Goal: Task Accomplishment & Management: Complete application form

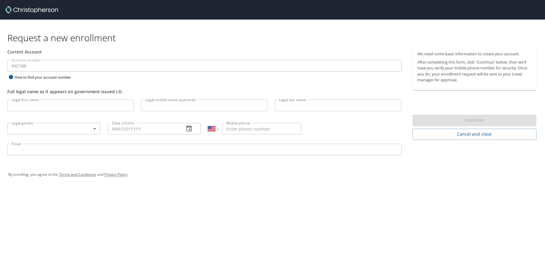
select select "US"
click at [197, 80] on div "Account number IHC100 Account number How to find your account number" at bounding box center [205, 70] width 402 height 21
click at [102, 105] on input "Legal first name" at bounding box center [70, 106] width 126 height 12
type input "Tevin"
type input "S"
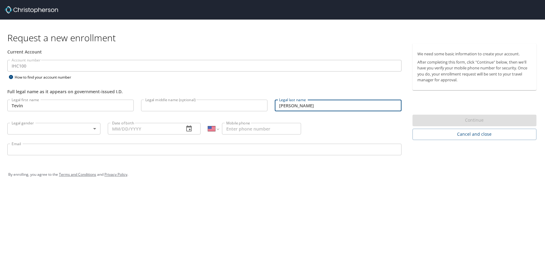
type input "Davis"
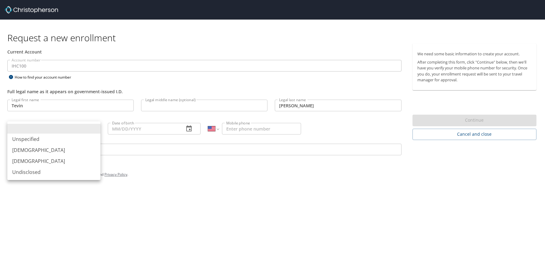
click at [86, 130] on body "Request a new enrollment Current Account Account number IHC100 Account number H…" at bounding box center [272, 140] width 545 height 280
click at [56, 151] on li "[DEMOGRAPHIC_DATA]" at bounding box center [53, 150] width 93 height 11
type input "[DEMOGRAPHIC_DATA]"
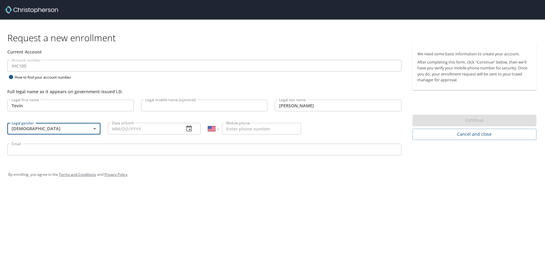
click at [136, 126] on input "Date of birth" at bounding box center [144, 129] width 72 height 12
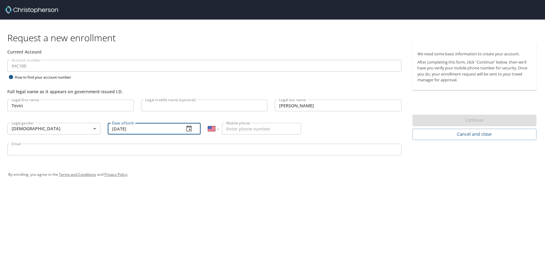
type input "[DATE]"
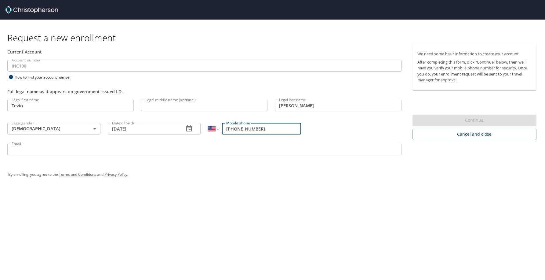
type input "(801) 882-3286"
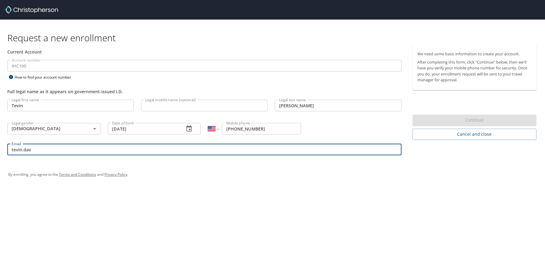
type input "tevin.davis@imail.org"
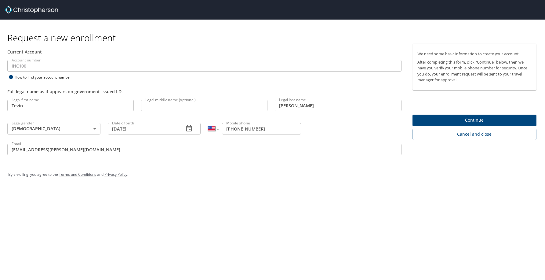
click at [467, 119] on span "Continue" at bounding box center [475, 120] width 114 height 8
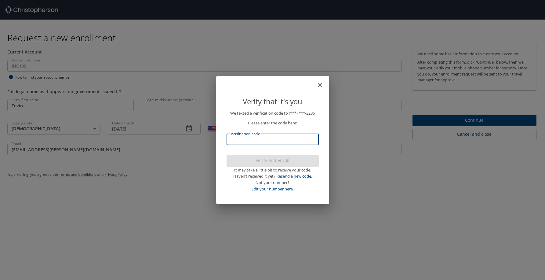
click at [282, 141] on input "Verification code" at bounding box center [273, 140] width 92 height 12
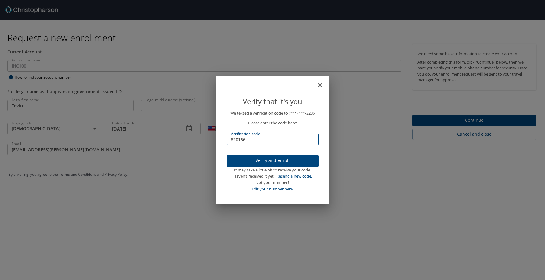
type input "820156"
click at [277, 158] on span "Verify and enroll" at bounding box center [273, 161] width 82 height 8
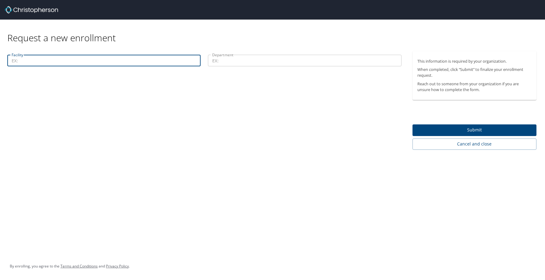
click at [65, 60] on input "Facility" at bounding box center [103, 61] width 193 height 12
click at [93, 67] on p at bounding box center [103, 67] width 193 height 2
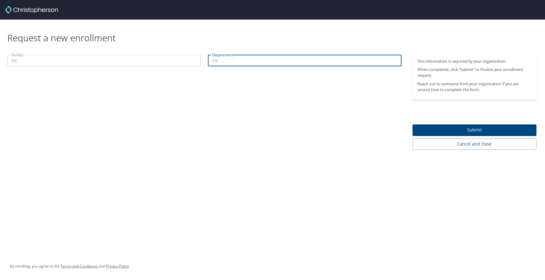
click at [251, 63] on input "Department" at bounding box center [304, 61] width 193 height 12
paste input "Cybersecurity"
type input "Cybersecurity"
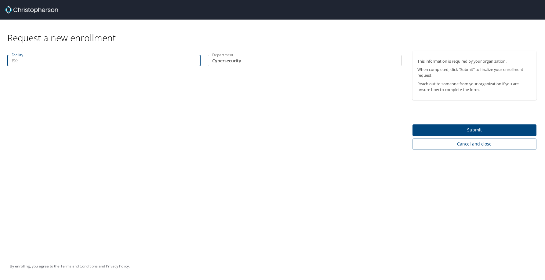
click at [105, 64] on input "Facility" at bounding box center [103, 61] width 193 height 12
type input "WFH"
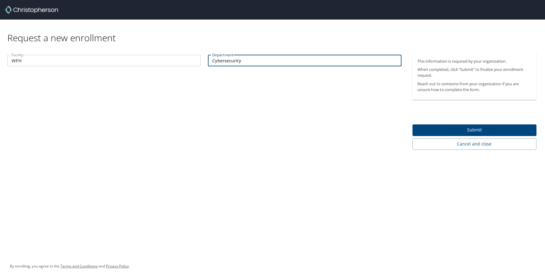
drag, startPoint x: 268, startPoint y: 57, endPoint x: 145, endPoint y: 51, distance: 123.0
click at [145, 51] on div "Request a new enrollment Facility WFH Facility Department Cybersecurity Departm…" at bounding box center [272, 85] width 545 height 130
paste input "Security Operation- Information Technology (Steve Dahl)"
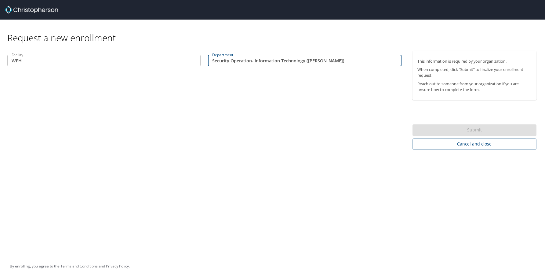
drag, startPoint x: 348, startPoint y: 61, endPoint x: 308, endPoint y: 61, distance: 39.7
click at [308, 61] on input "Security Operation- Information Technology (Steve Dahl)" at bounding box center [304, 61] width 193 height 12
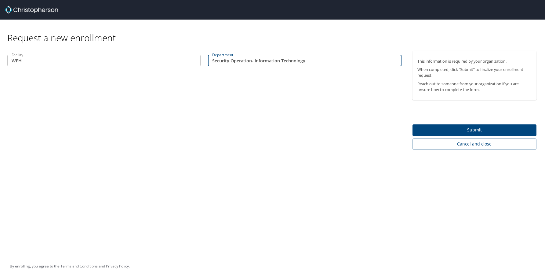
click at [252, 61] on input "Security Operation- Information Technology" at bounding box center [304, 61] width 193 height 12
type input "Security Operation - Information Technology"
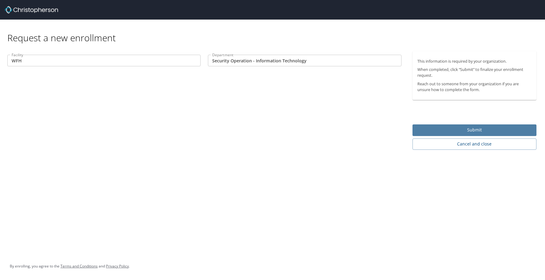
click at [440, 127] on span "Submit" at bounding box center [475, 130] width 114 height 8
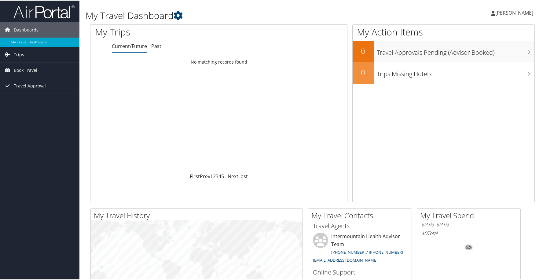
click at [36, 54] on link "Trips" at bounding box center [39, 53] width 79 height 15
click at [44, 99] on link "Book Travel" at bounding box center [39, 97] width 79 height 15
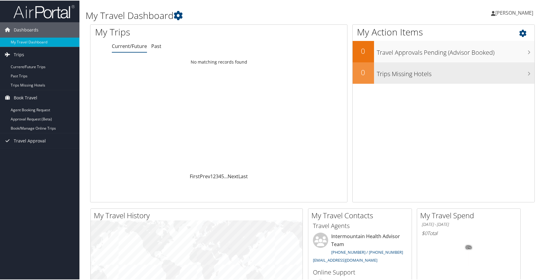
click at [487, 65] on div "Trips Missing Hotels" at bounding box center [454, 72] width 161 height 21
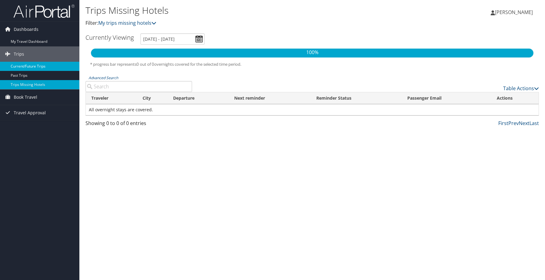
click at [46, 69] on link "Current/Future Trips" at bounding box center [39, 66] width 79 height 9
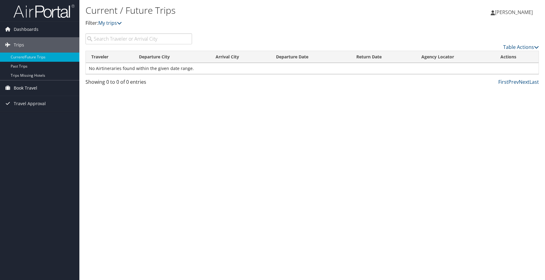
click at [26, 88] on span "Book Travel" at bounding box center [26, 87] width 24 height 15
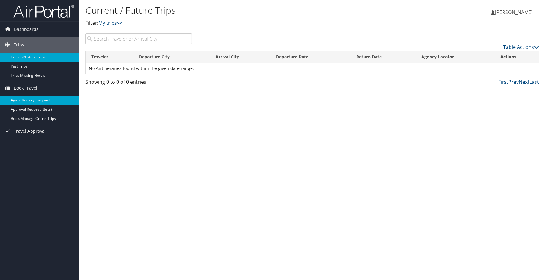
click at [30, 101] on link "Agent Booking Request" at bounding box center [39, 100] width 79 height 9
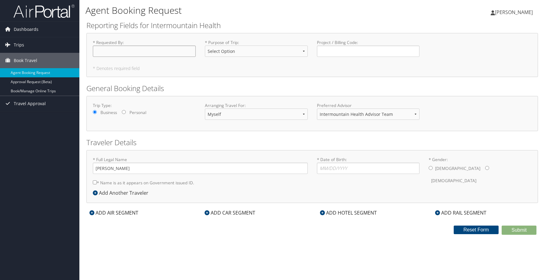
click at [168, 53] on input "* Requested By : Required" at bounding box center [144, 51] width 103 height 11
click at [293, 54] on select "Select Option 3rd Party Reimbursable Business CME Conf or Education Groups Pers…" at bounding box center [256, 51] width 103 height 11
select select "Business"
click at [205, 46] on select "Select Option 3rd Party Reimbursable Business CME Conf or Education Groups Pers…" at bounding box center [256, 51] width 103 height 11
click at [149, 53] on input "* Requested By : Required" at bounding box center [144, 51] width 103 height 11
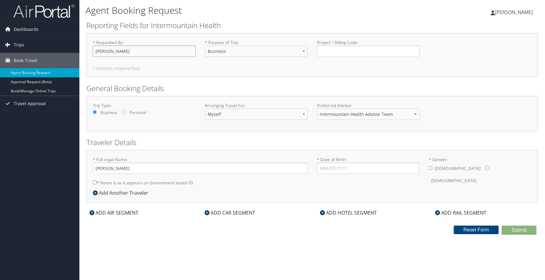
type input "[PERSON_NAME]"
click at [241, 116] on select "Myself Another Traveler Guest Traveler" at bounding box center [256, 113] width 103 height 11
click at [371, 117] on select "Intermountain Health Advisor Team" at bounding box center [368, 113] width 103 height 11
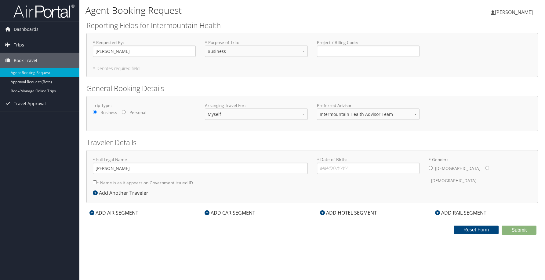
click at [217, 152] on div "* Full Legal Name Tevin Davis * Name is as it appears on Government issued ID. …" at bounding box center [312, 176] width 452 height 53
click at [357, 171] on input "* Date of Birth: Invalid Date" at bounding box center [368, 168] width 103 height 11
type input "04/23/1994"
click at [434, 169] on div "Male Female" at bounding box center [480, 175] width 103 height 24
click at [432, 168] on input "* Gender: Male Female" at bounding box center [431, 168] width 4 height 4
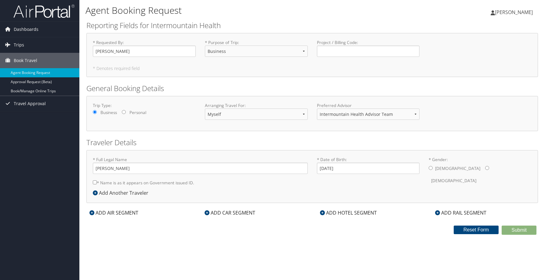
radio input "true"
click at [130, 184] on label "* Name is as it appears on Government issued ID." at bounding box center [143, 182] width 101 height 11
click at [97, 184] on input "* Name is as it appears on Government issued ID." at bounding box center [95, 182] width 4 height 4
checkbox input "true"
click at [109, 170] on input "Tevin Davis" at bounding box center [200, 168] width 215 height 11
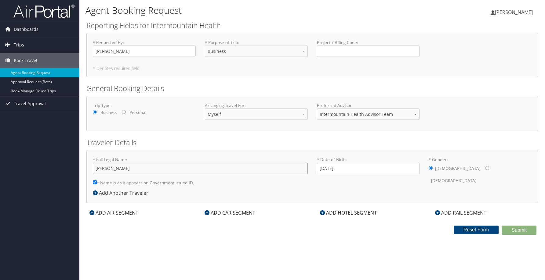
drag, startPoint x: 146, startPoint y: 169, endPoint x: 61, endPoint y: 170, distance: 85.2
click at [61, 170] on div "Dashboards My Travel Dashboard Trips Current/Future Trips Past Trips Trips Miss…" at bounding box center [272, 140] width 545 height 280
type input "Tevin Schenck Davis"
click at [265, 52] on select "Select Option 3rd Party Reimbursable Business CME Conf or Education Groups Pers…" at bounding box center [256, 51] width 103 height 11
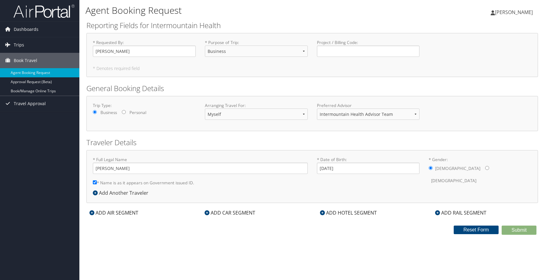
click at [486, 71] on div "* Requested By : Tevin Davis Required * Purpose of Trip : Select Option 3rd Par…" at bounding box center [312, 55] width 452 height 44
click at [323, 214] on icon at bounding box center [322, 212] width 5 height 5
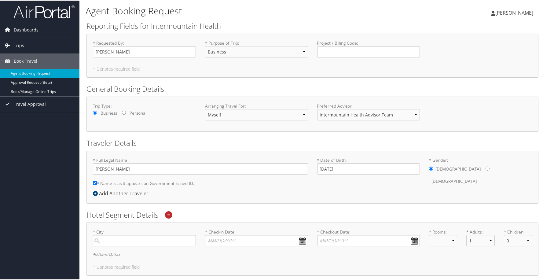
scroll to position [61, 0]
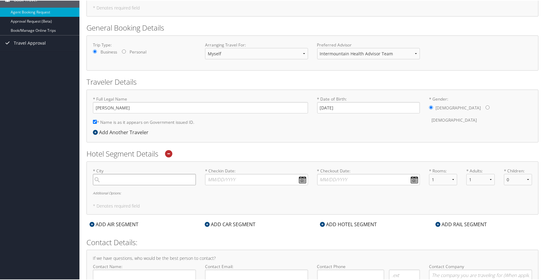
click at [144, 181] on input "search" at bounding box center [144, 178] width 103 height 11
click at [141, 178] on input "search" at bounding box center [144, 178] width 103 height 11
click at [141, 176] on input "search" at bounding box center [144, 178] width 103 height 11
type input "West Valley"
click at [238, 195] on div "* City West Valley No results found -1 Required * Checkin Date: Dates must be v…" at bounding box center [312, 187] width 452 height 53
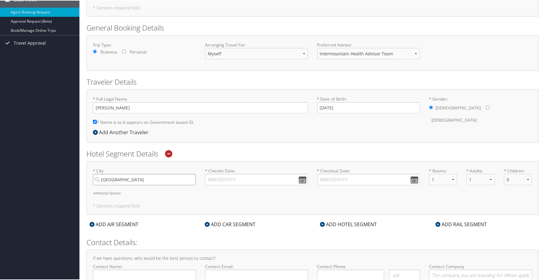
click at [140, 180] on input "West Valley" at bounding box center [144, 178] width 103 height 11
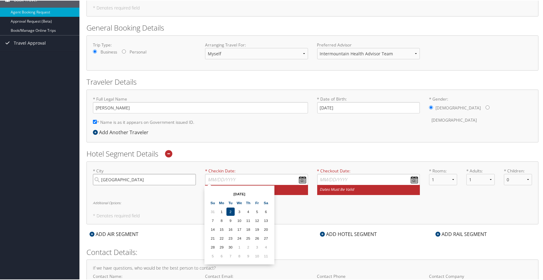
click at [141, 179] on input "West Valley" at bounding box center [144, 178] width 103 height 11
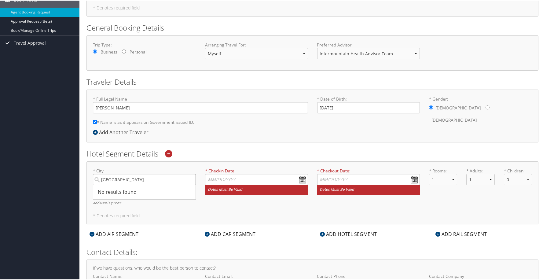
drag, startPoint x: 142, startPoint y: 179, endPoint x: 63, endPoint y: 178, distance: 78.8
click at [54, 176] on div "Dashboards My Travel Dashboard Trips Current/Future Trips Past Trips Trips Miss…" at bounding box center [272, 131] width 545 height 385
click at [269, 213] on h5 "* Denotes required field" at bounding box center [312, 215] width 439 height 4
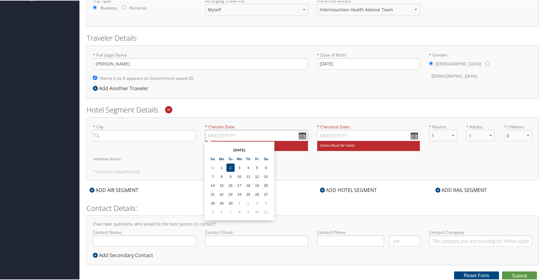
click at [303, 135] on input "* Checkin Date: Dates must be valid" at bounding box center [256, 134] width 103 height 11
click at [259, 167] on td "5" at bounding box center [257, 167] width 8 height 8
type input "09/05/2025"
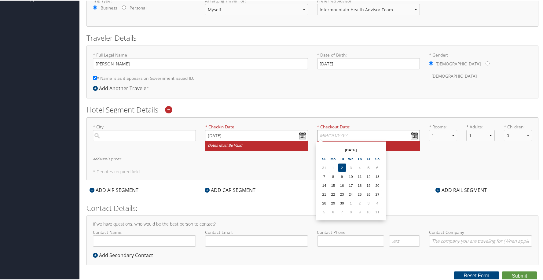
click at [415, 134] on input "* Checkout Date: Dates must be valid" at bounding box center [368, 134] width 103 height 11
click at [368, 177] on td "12" at bounding box center [369, 176] width 8 height 8
type input "09/12/2025"
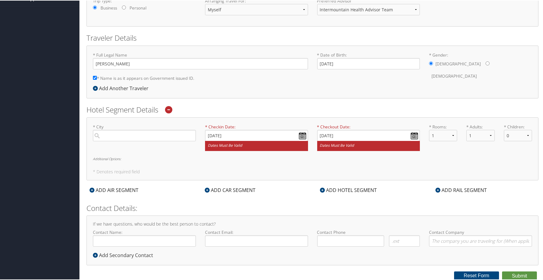
click at [366, 173] on h5 "* Denotes required field" at bounding box center [312, 171] width 439 height 4
click at [433, 163] on div "* City Required * Checkin Date: 09/05/2025 Dates must be valid * Checkout Date:…" at bounding box center [312, 148] width 452 height 63
click at [146, 138] on input "search" at bounding box center [144, 134] width 103 height 11
type input "West Valley"
type input "( ) -"
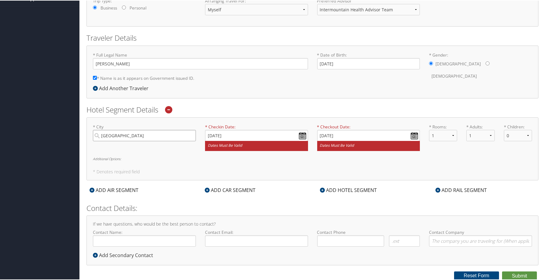
click at [141, 135] on input "West Valley" at bounding box center [144, 134] width 103 height 11
click at [301, 136] on input "09/05/2025" at bounding box center [256, 134] width 103 height 11
click at [269, 148] on th at bounding box center [266, 149] width 8 height 8
click at [210, 149] on th at bounding box center [213, 149] width 8 height 8
click at [258, 166] on td "5" at bounding box center [257, 167] width 8 height 8
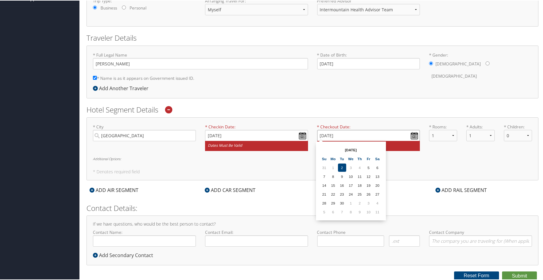
click at [410, 134] on input "09/12/2025" at bounding box center [368, 134] width 103 height 11
click at [371, 177] on td "12" at bounding box center [369, 176] width 8 height 8
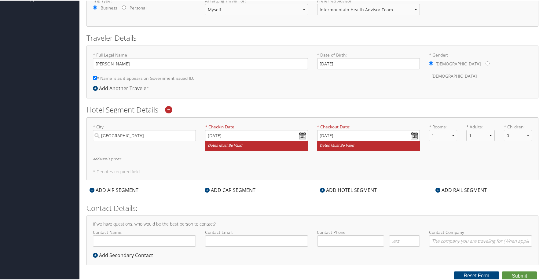
drag, startPoint x: 398, startPoint y: 175, endPoint x: 431, endPoint y: 162, distance: 35.4
click at [398, 175] on div "* City West Valley Required * Checkin Date: 09/05/2025 Dates must be valid * Ch…" at bounding box center [312, 148] width 452 height 63
click at [453, 134] on select "1 2 3 4 5" at bounding box center [443, 134] width 28 height 11
click at [356, 148] on small "Dates must be valid" at bounding box center [368, 145] width 103 height 10
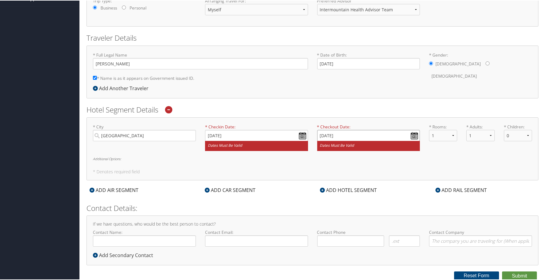
click at [356, 141] on input "09/12/2025" at bounding box center [368, 134] width 103 height 11
click at [285, 168] on div "* City West Valley Required * Checkin Date: 09/05/2025 Dates must be valid * Ch…" at bounding box center [312, 148] width 452 height 63
click at [171, 108] on icon at bounding box center [168, 108] width 7 height 7
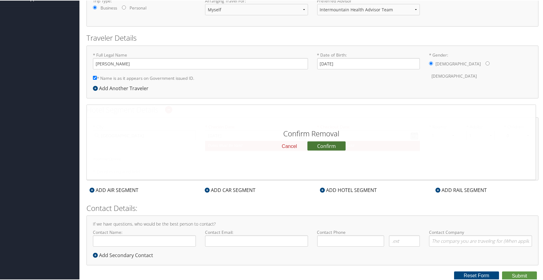
click at [332, 148] on button "Confirm" at bounding box center [326, 145] width 38 height 9
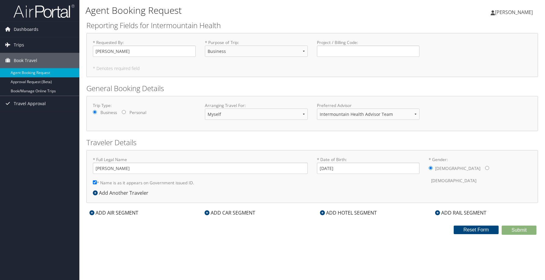
click at [325, 211] on icon at bounding box center [322, 212] width 5 height 5
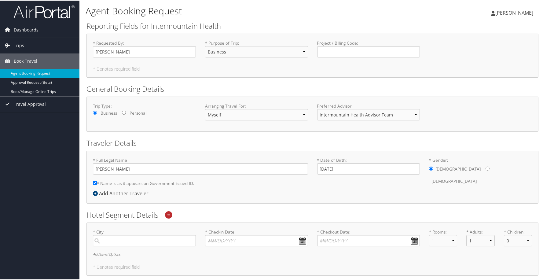
scroll to position [61, 0]
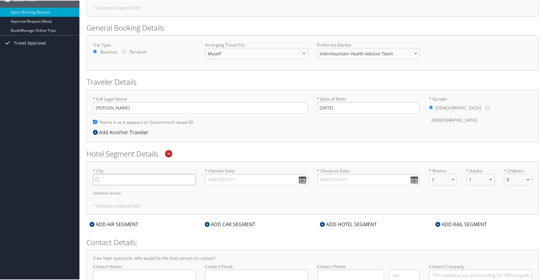
click at [130, 179] on input "search" at bounding box center [144, 178] width 103 height 11
click at [97, 194] on h6 "Additional Options:" at bounding box center [312, 192] width 439 height 3
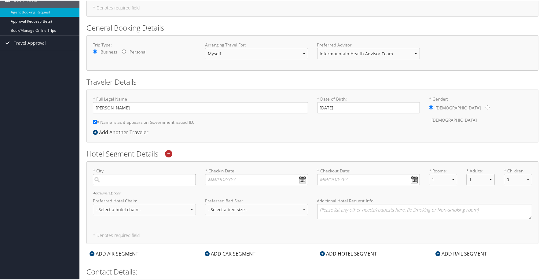
click at [150, 181] on input "search" at bounding box center [144, 178] width 103 height 11
click at [136, 179] on input "search" at bounding box center [144, 178] width 103 height 11
type input "W"
click at [146, 170] on label "* City Required" at bounding box center [144, 175] width 103 height 17
click at [146, 173] on input "search" at bounding box center [144, 178] width 103 height 11
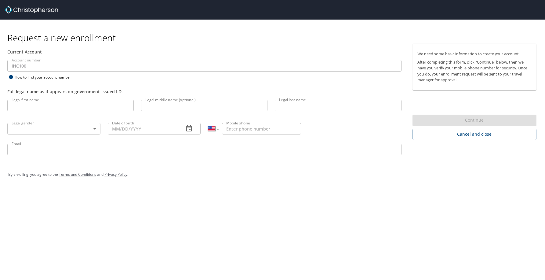
select select "US"
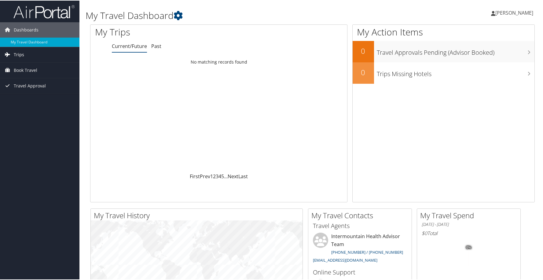
click at [30, 56] on link "Trips" at bounding box center [39, 53] width 79 height 15
click at [51, 113] on link "Travel Approval" at bounding box center [39, 112] width 79 height 15
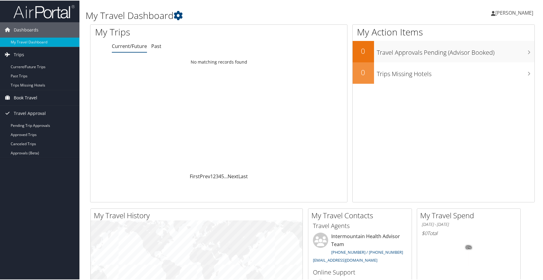
click at [49, 98] on link "Book Travel" at bounding box center [39, 97] width 79 height 15
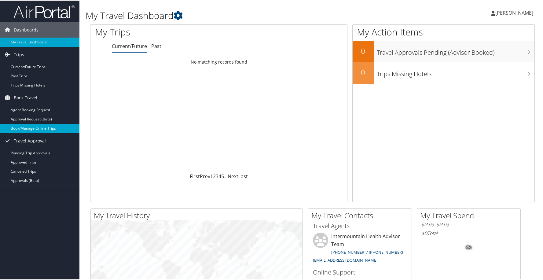
click at [61, 128] on link "Book/Manage Online Trips" at bounding box center [39, 127] width 79 height 9
